Goal: Find specific page/section: Find specific page/section

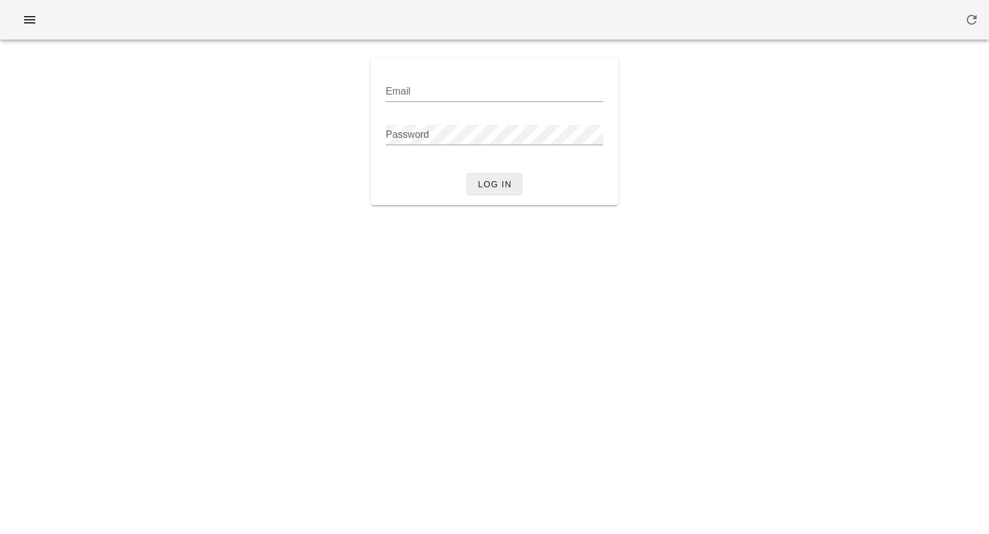
type input "[PERSON_NAME][EMAIL_ADDRESS][DOMAIN_NAME]"
click at [502, 190] on button "Log in" at bounding box center [495, 184] width 56 height 22
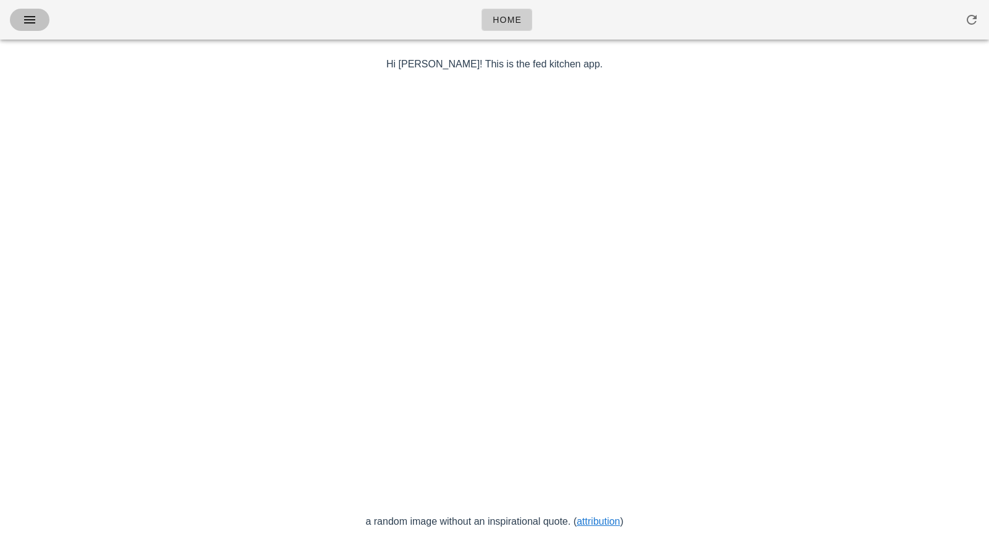
click at [18, 14] on button "button" at bounding box center [30, 20] width 40 height 22
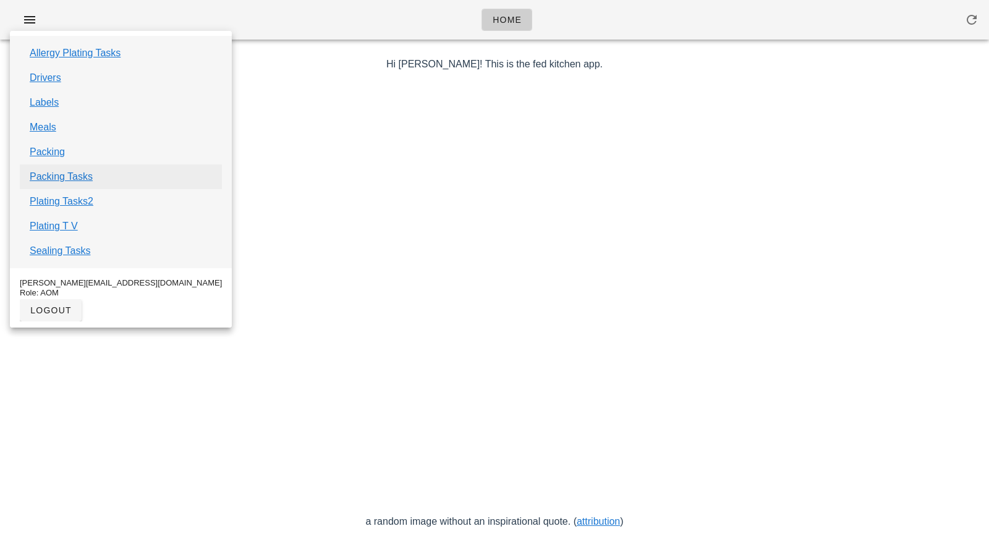
click at [83, 182] on link "Packing Tasks" at bounding box center [61, 176] width 63 height 15
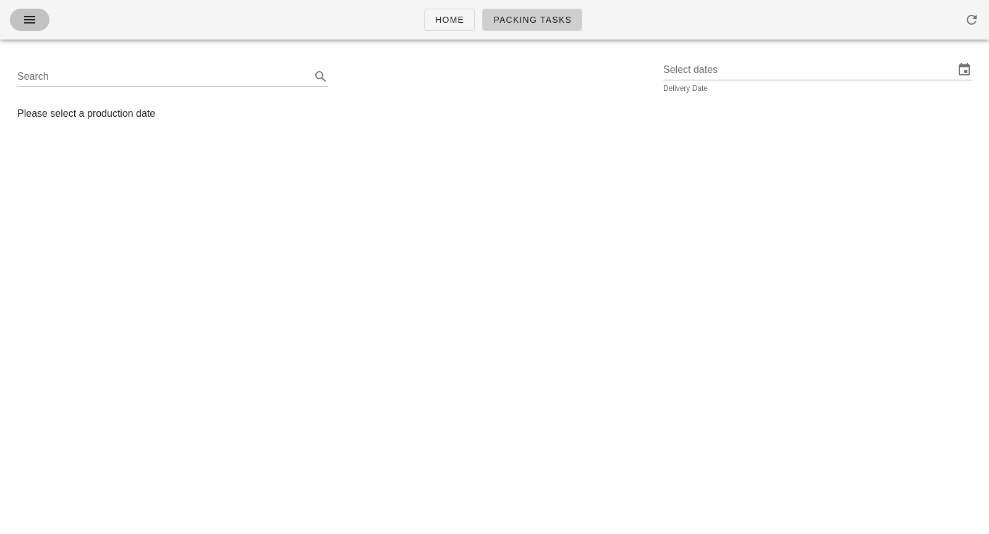
click at [21, 23] on span "button" at bounding box center [30, 19] width 20 height 15
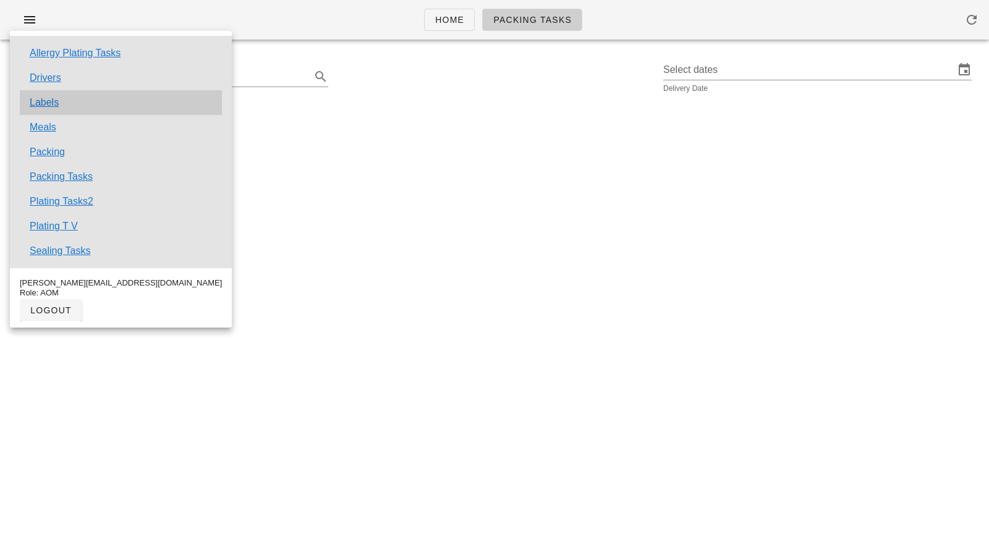
click at [61, 103] on div "Labels" at bounding box center [121, 102] width 202 height 25
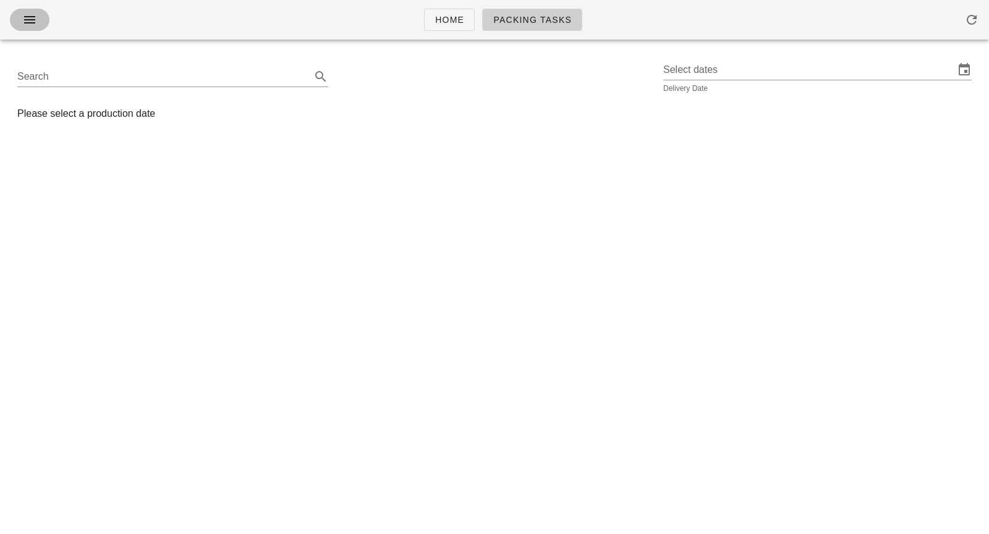
click at [33, 27] on button "button" at bounding box center [30, 20] width 40 height 22
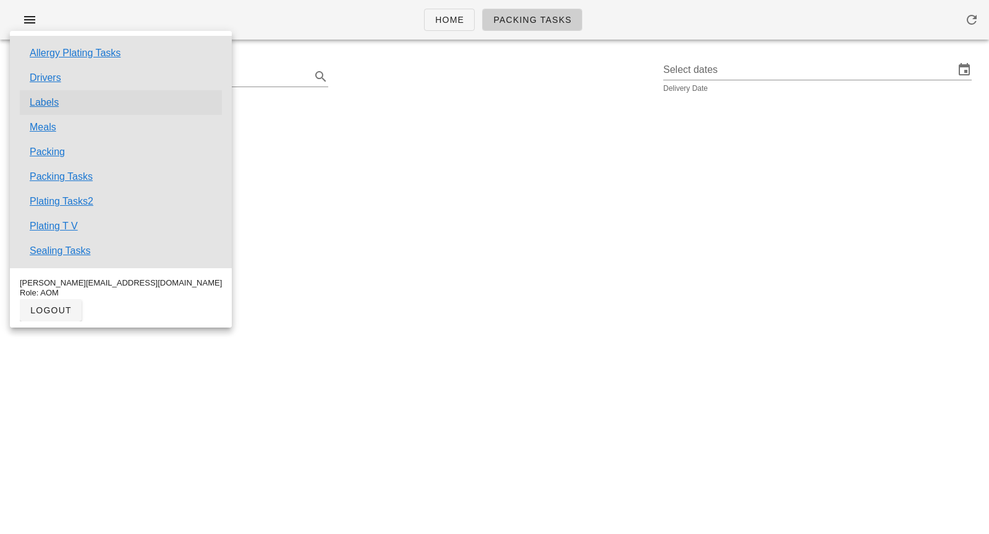
click at [40, 108] on link "Labels" at bounding box center [44, 102] width 29 height 15
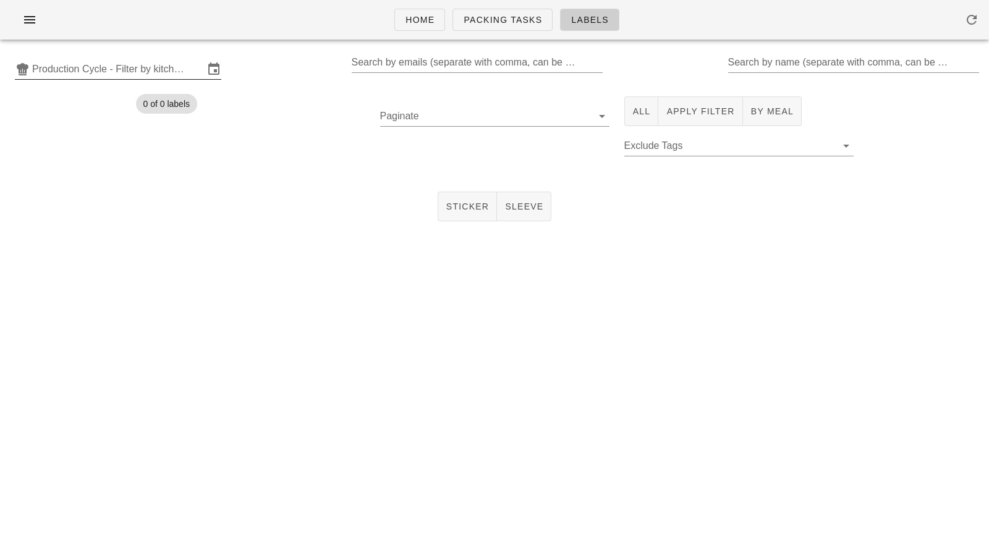
click at [162, 74] on input "Production Cycle - Filter by kitchen production schedules" at bounding box center [118, 69] width 172 height 20
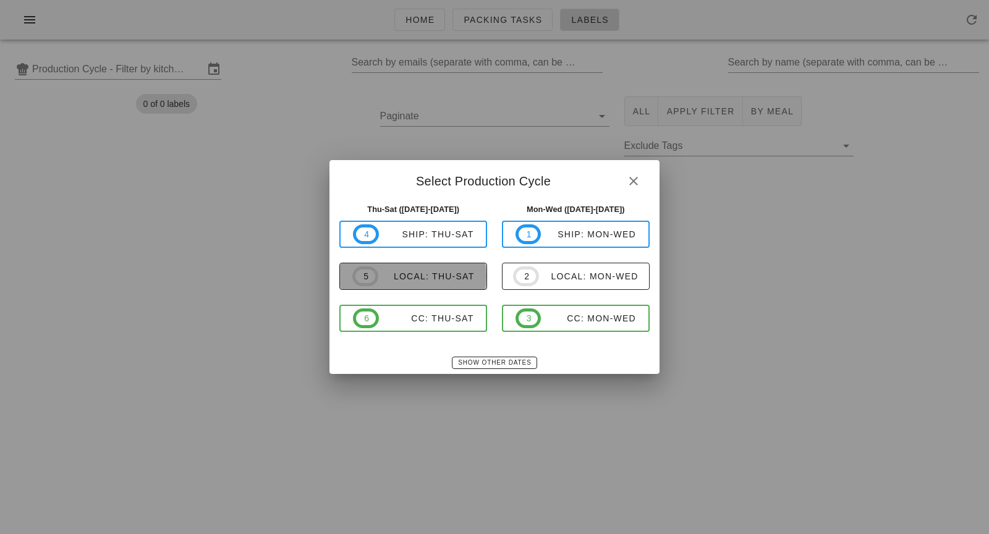
click at [430, 281] on div "local: Thu-Sat" at bounding box center [426, 276] width 96 height 10
type input "local: Thu-Sat ([DATE]-[DATE])"
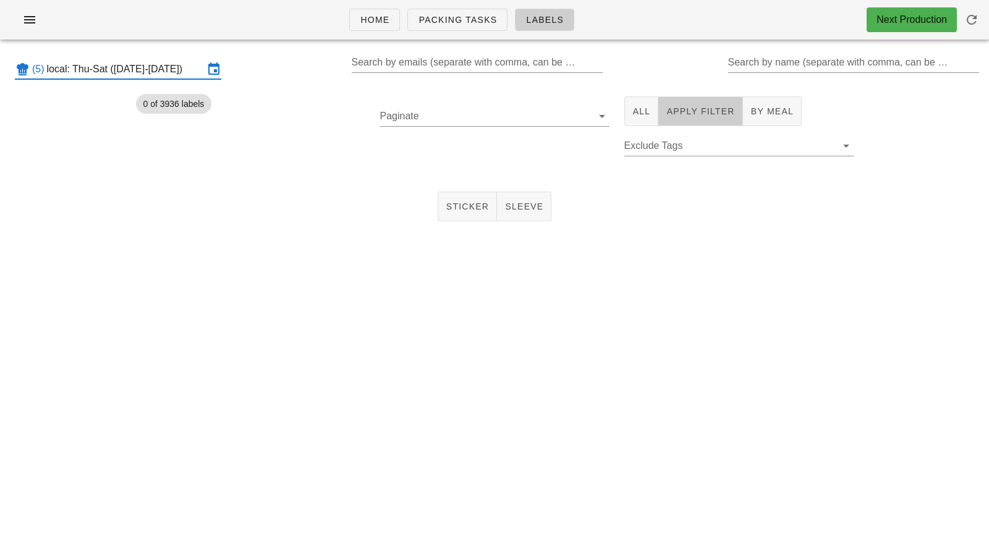
click at [679, 114] on span "Apply Filter" at bounding box center [700, 111] width 69 height 10
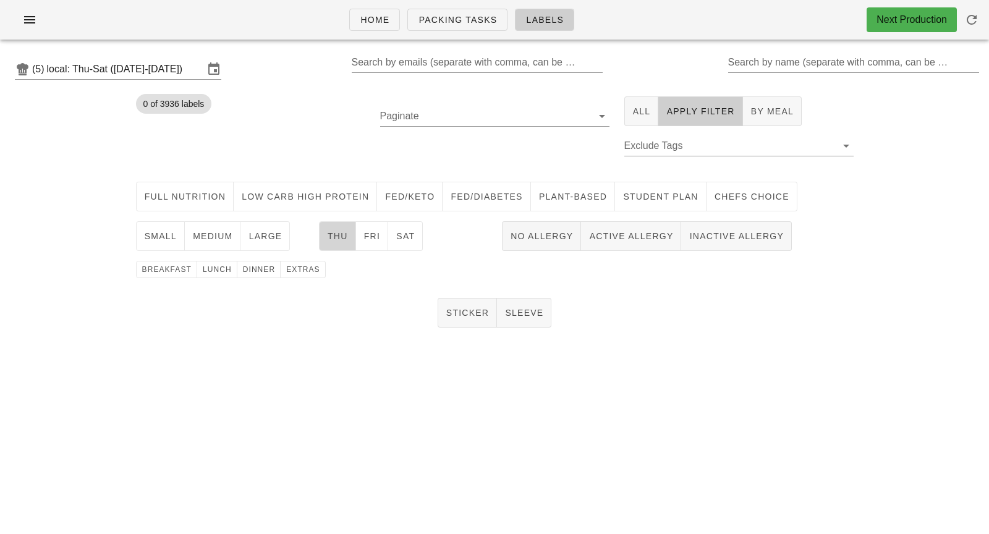
click at [327, 239] on span "Thu" at bounding box center [337, 236] width 21 height 10
click at [259, 234] on span "large" at bounding box center [265, 236] width 34 height 10
click at [214, 276] on button "lunch" at bounding box center [217, 269] width 40 height 17
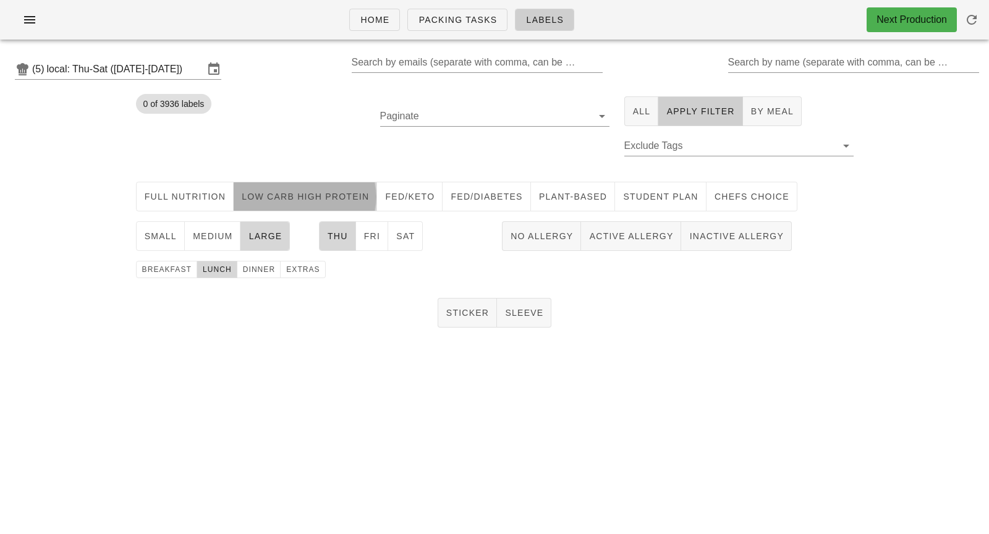
click at [300, 196] on span "Low Carb High Protein" at bounding box center [305, 197] width 128 height 10
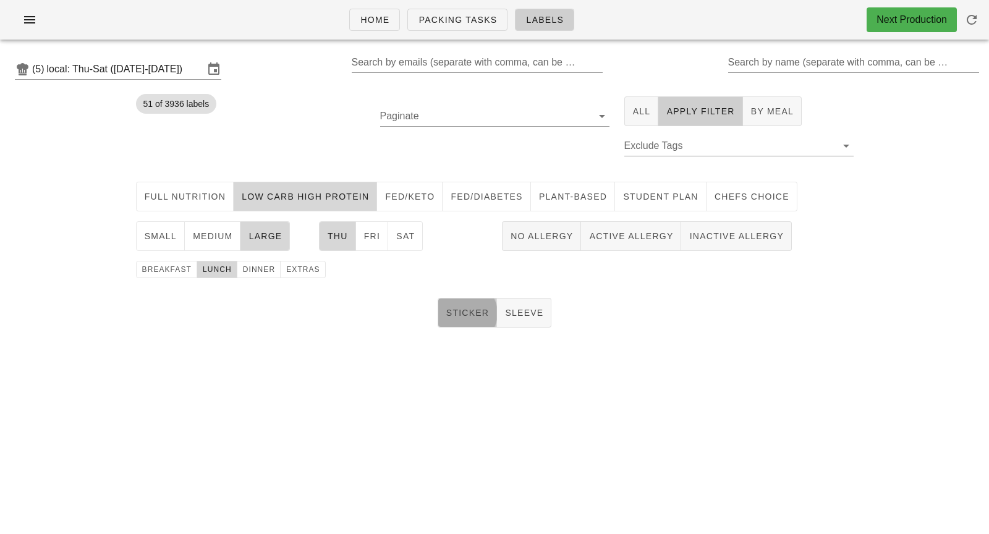
click at [451, 313] on span "Sticker" at bounding box center [468, 313] width 44 height 10
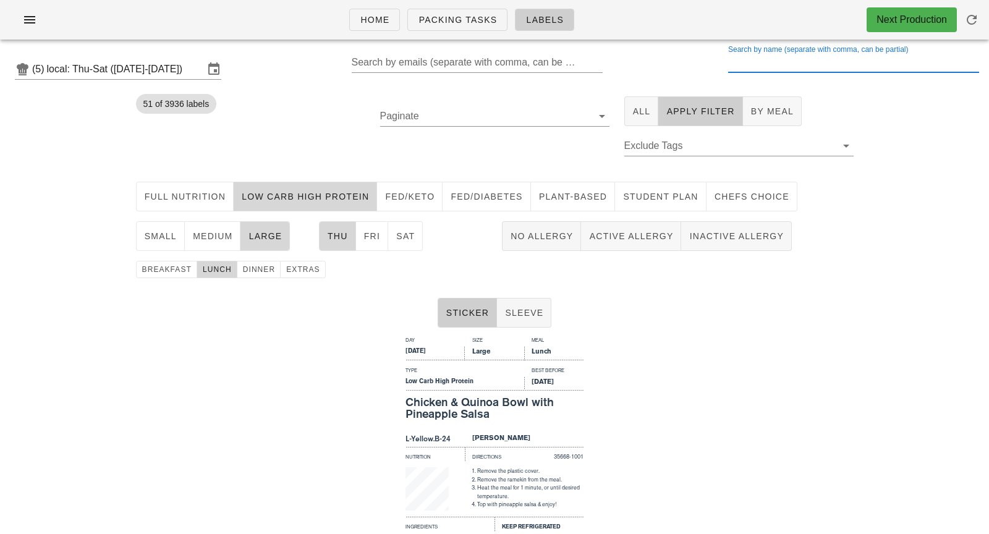
click at [778, 66] on input "Search by name (separate with comma, can be partial)" at bounding box center [852, 63] width 249 height 20
drag, startPoint x: 762, startPoint y: 57, endPoint x: 568, endPoint y: -70, distance: 232.1
